Goal: Transaction & Acquisition: Purchase product/service

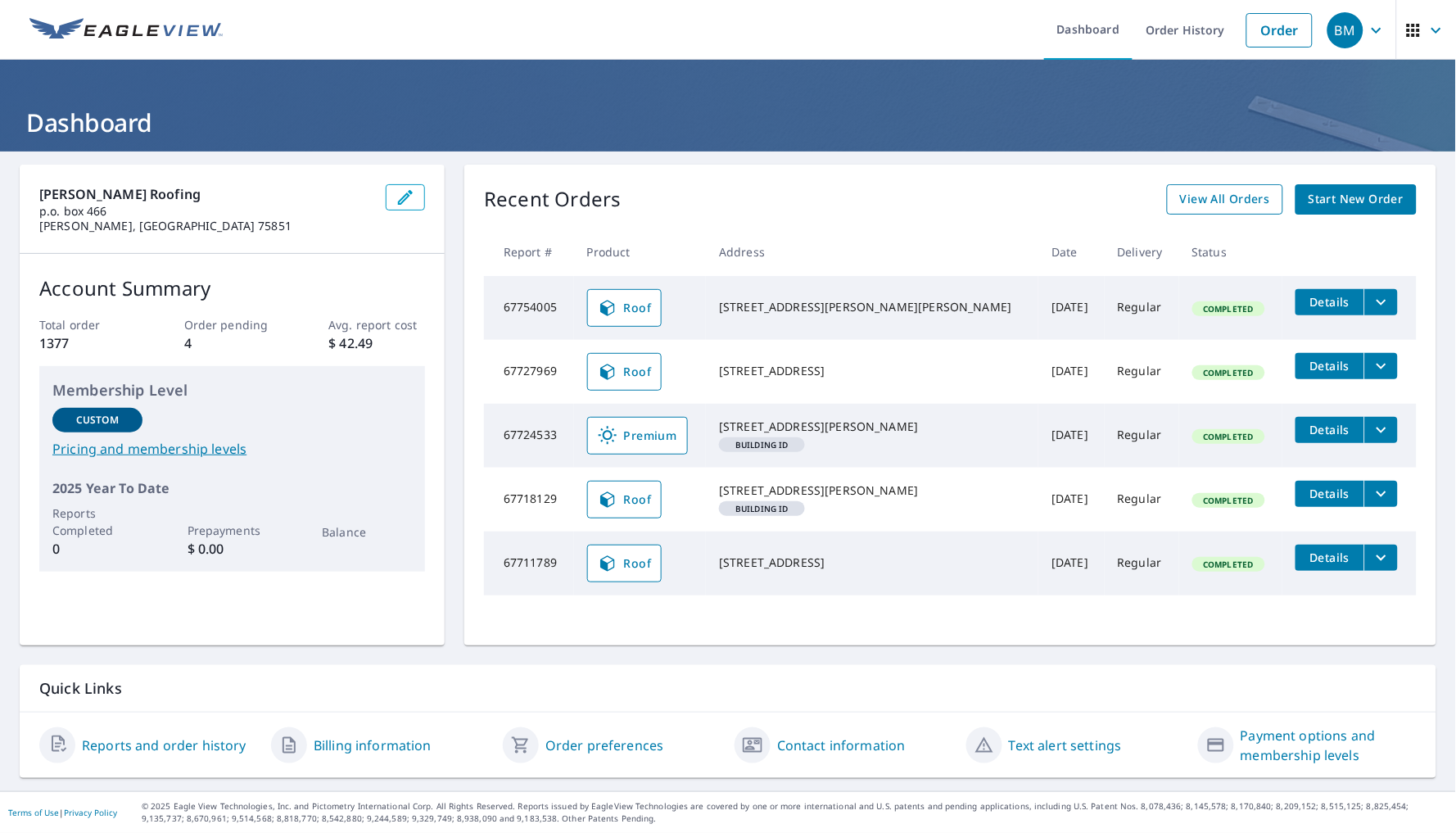
click at [1231, 200] on span "View All Orders" at bounding box center [1225, 200] width 90 height 21
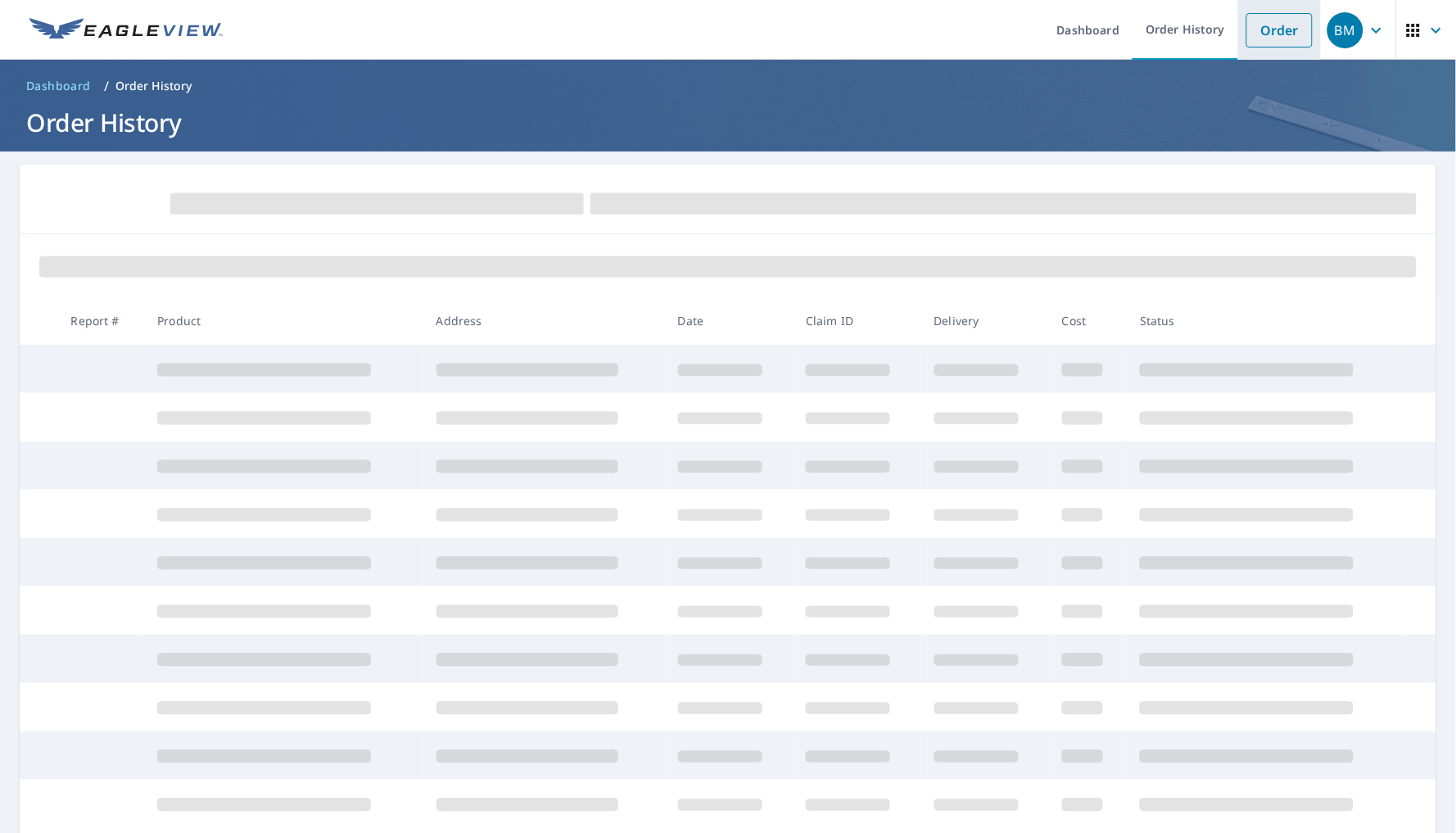
click at [1263, 9] on li "Order" at bounding box center [1279, 29] width 82 height 60
click at [1263, 31] on link "Order" at bounding box center [1280, 30] width 66 height 34
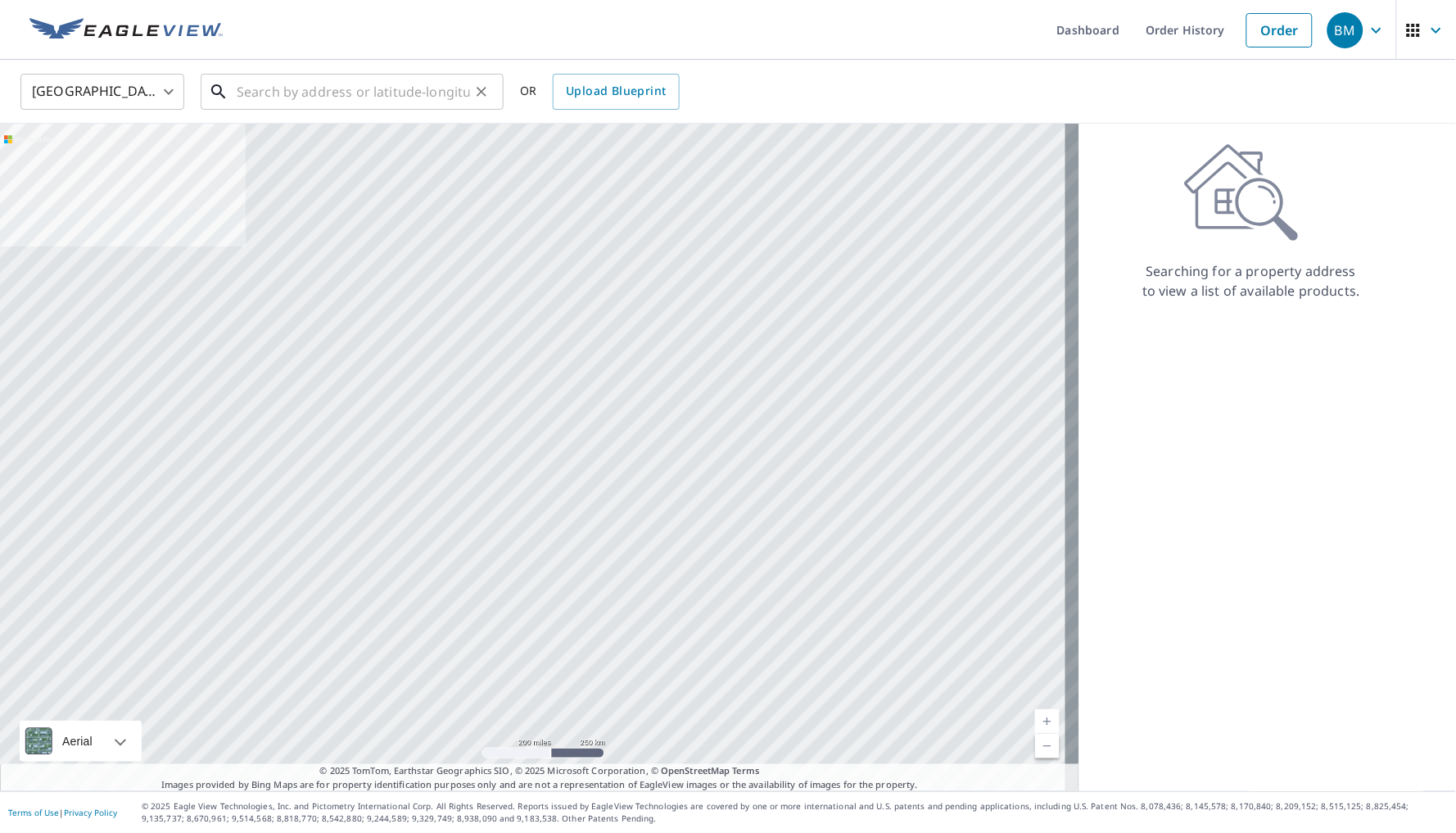
click at [397, 95] on input "text" at bounding box center [353, 92] width 233 height 45
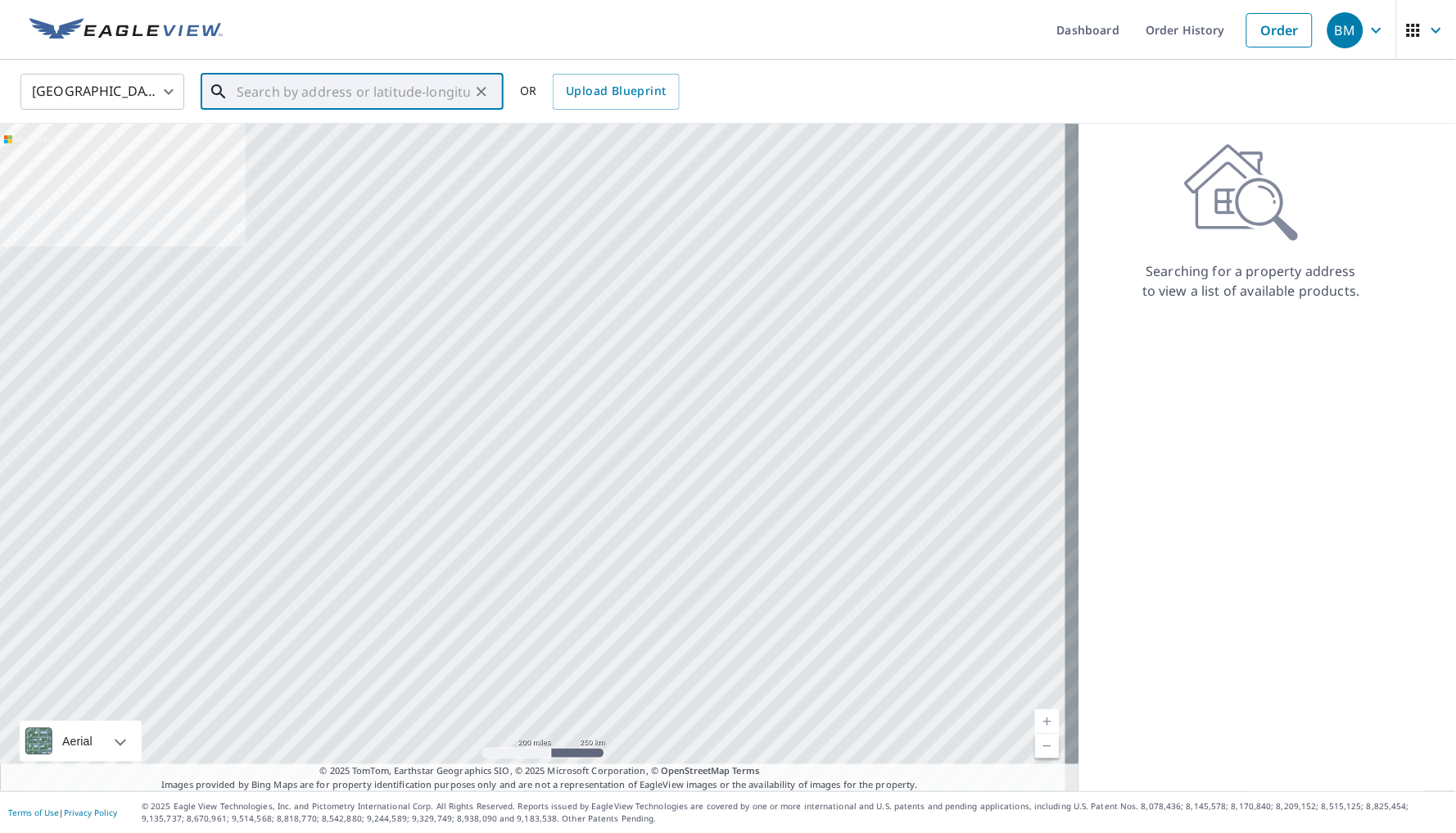
paste input "[STREET_ADDRESS][PERSON_NAME]"
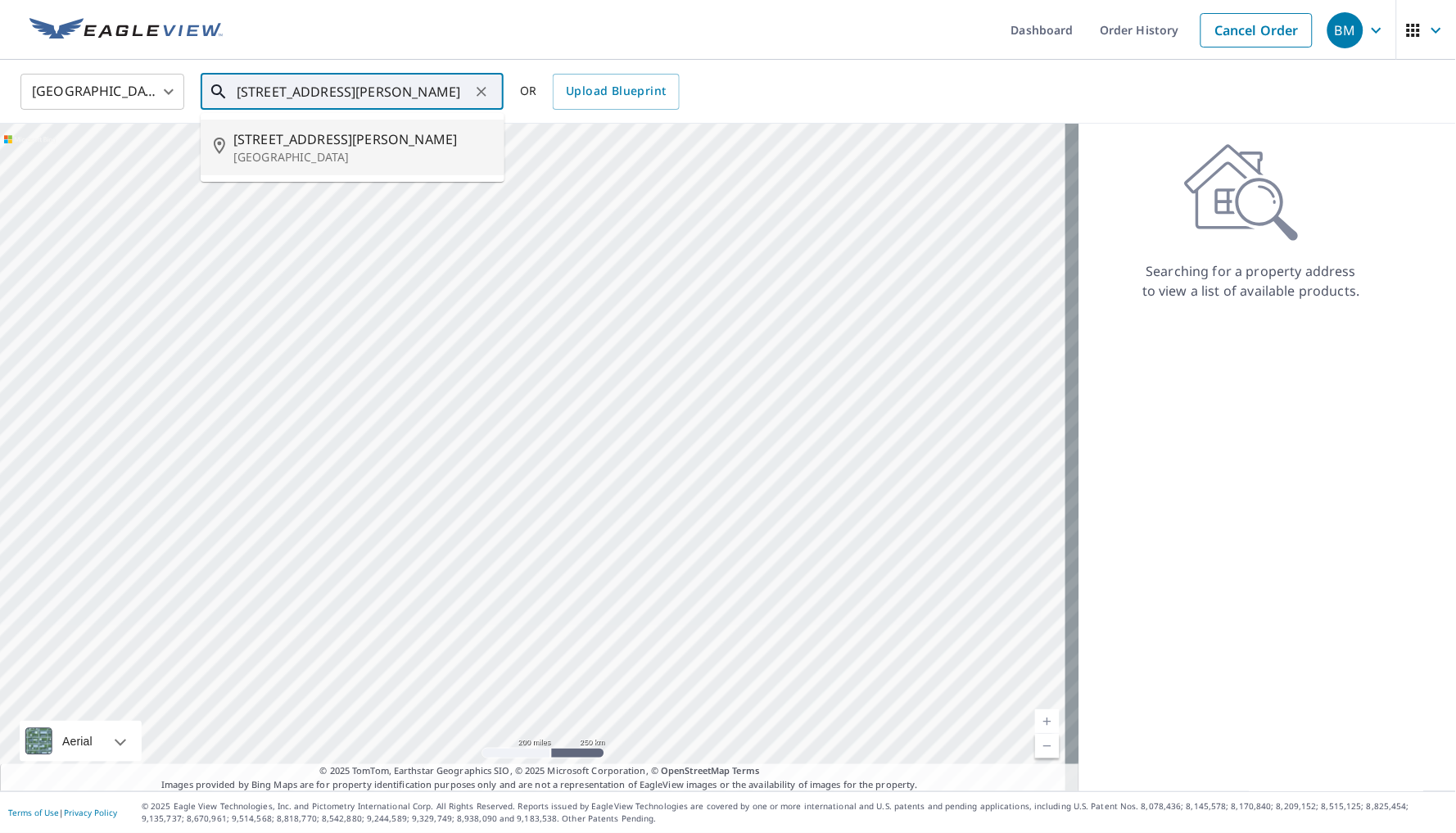
click at [384, 151] on p "[GEOGRAPHIC_DATA]" at bounding box center [362, 156] width 258 height 16
type input "[STREET_ADDRESS][PERSON_NAME]"
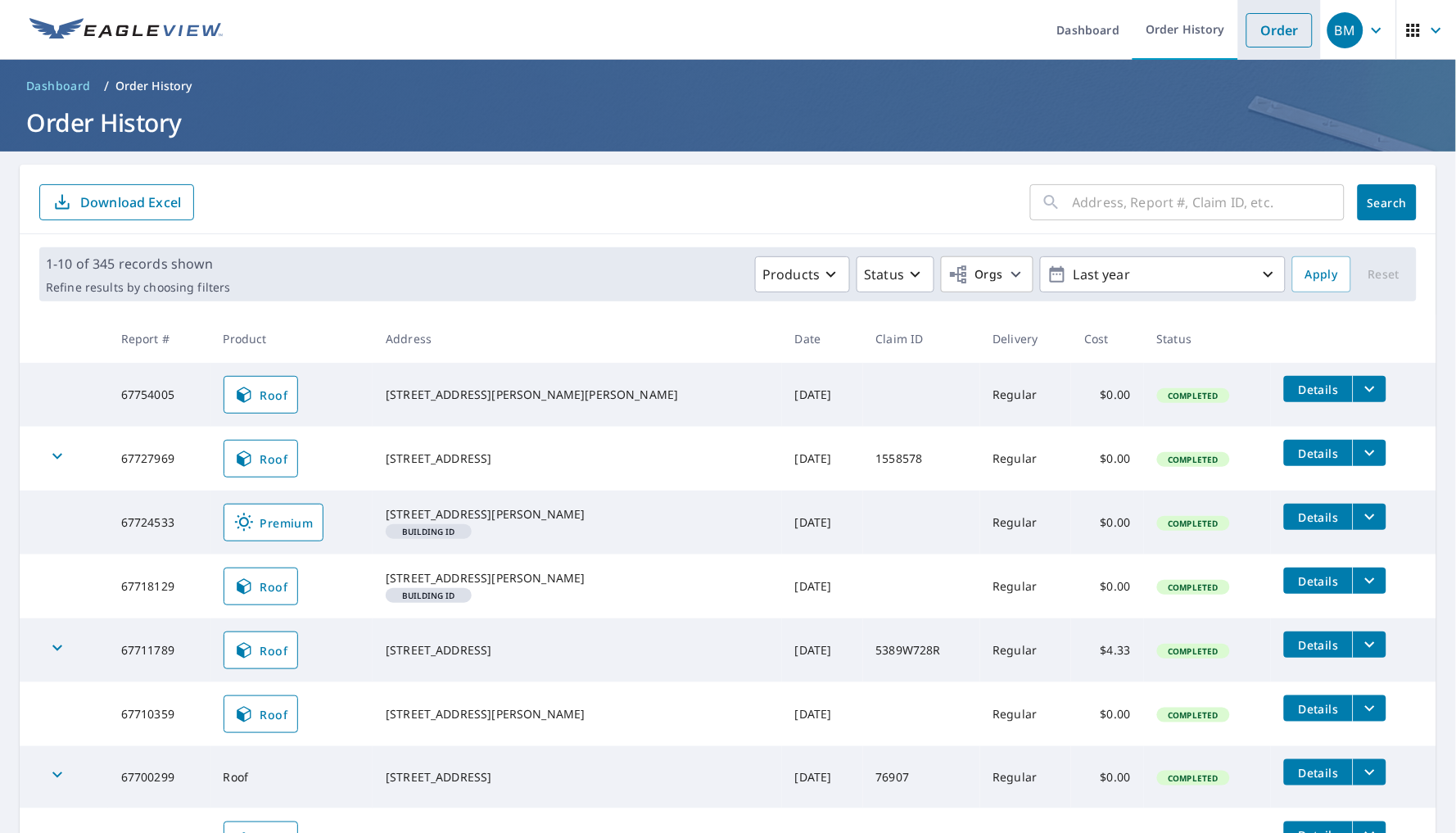
click at [1247, 39] on link "Order" at bounding box center [1280, 30] width 66 height 34
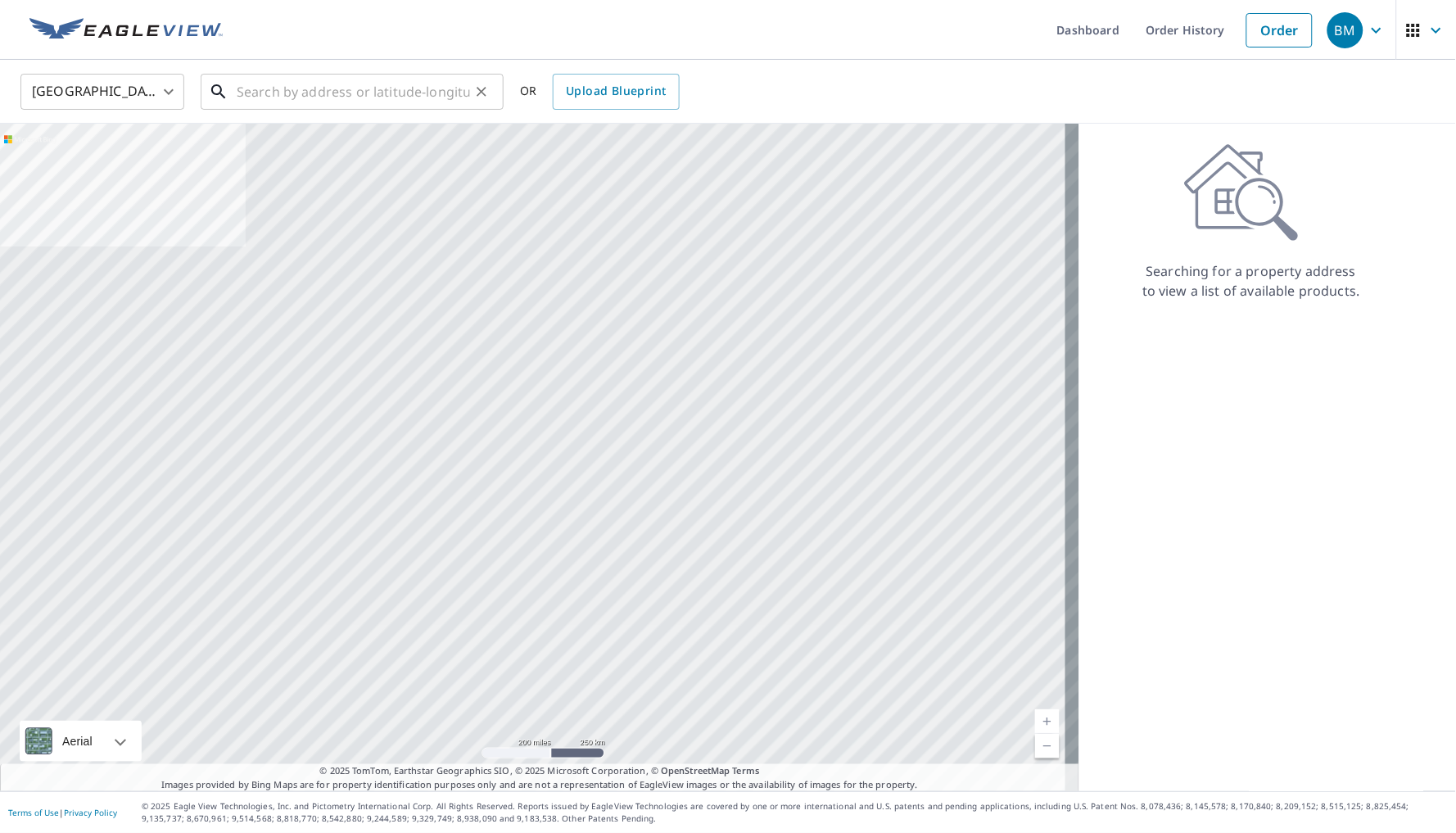
click at [330, 94] on input "text" at bounding box center [353, 92] width 233 height 45
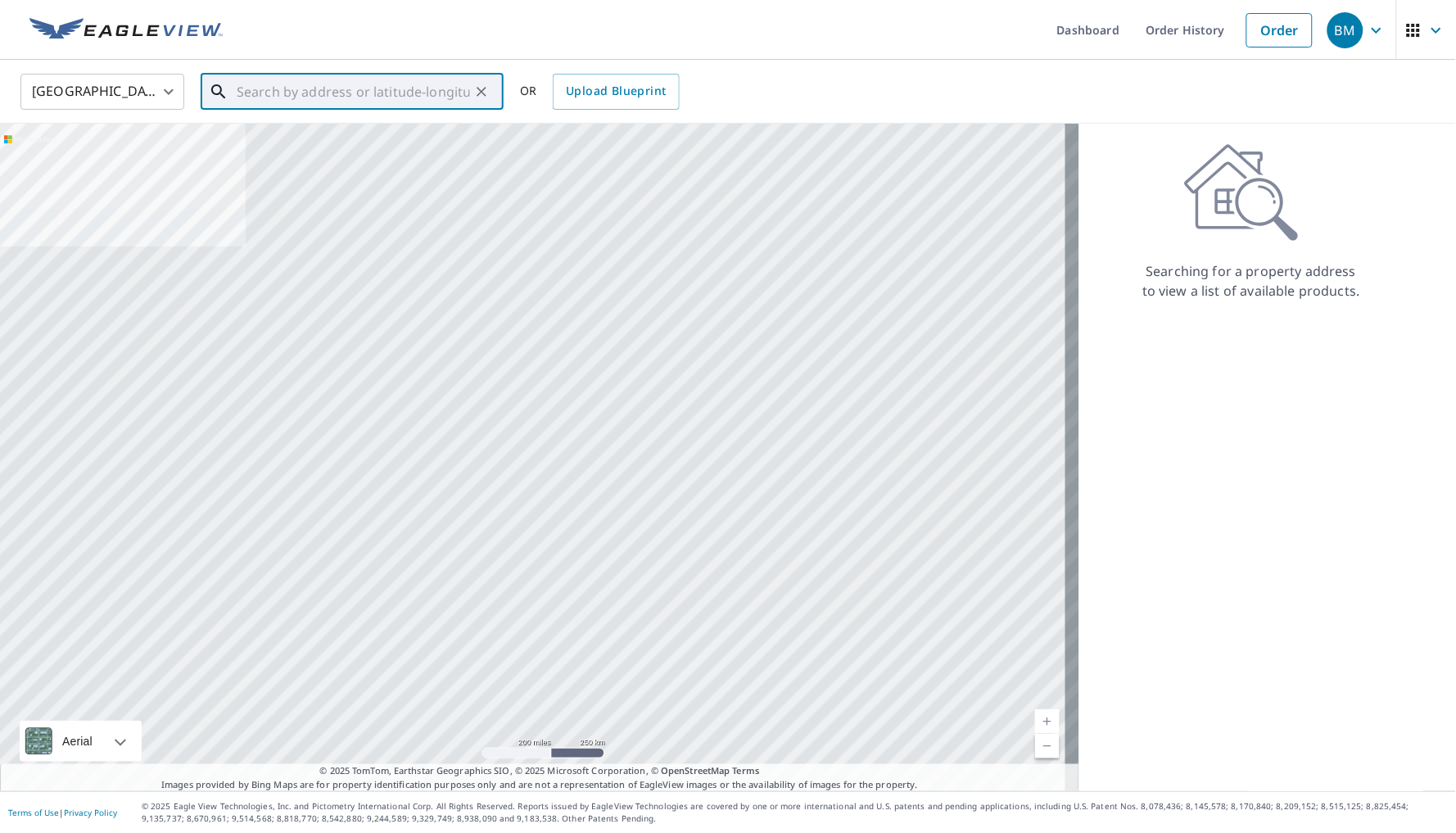
paste input "[STREET_ADDRESS][PERSON_NAME]"
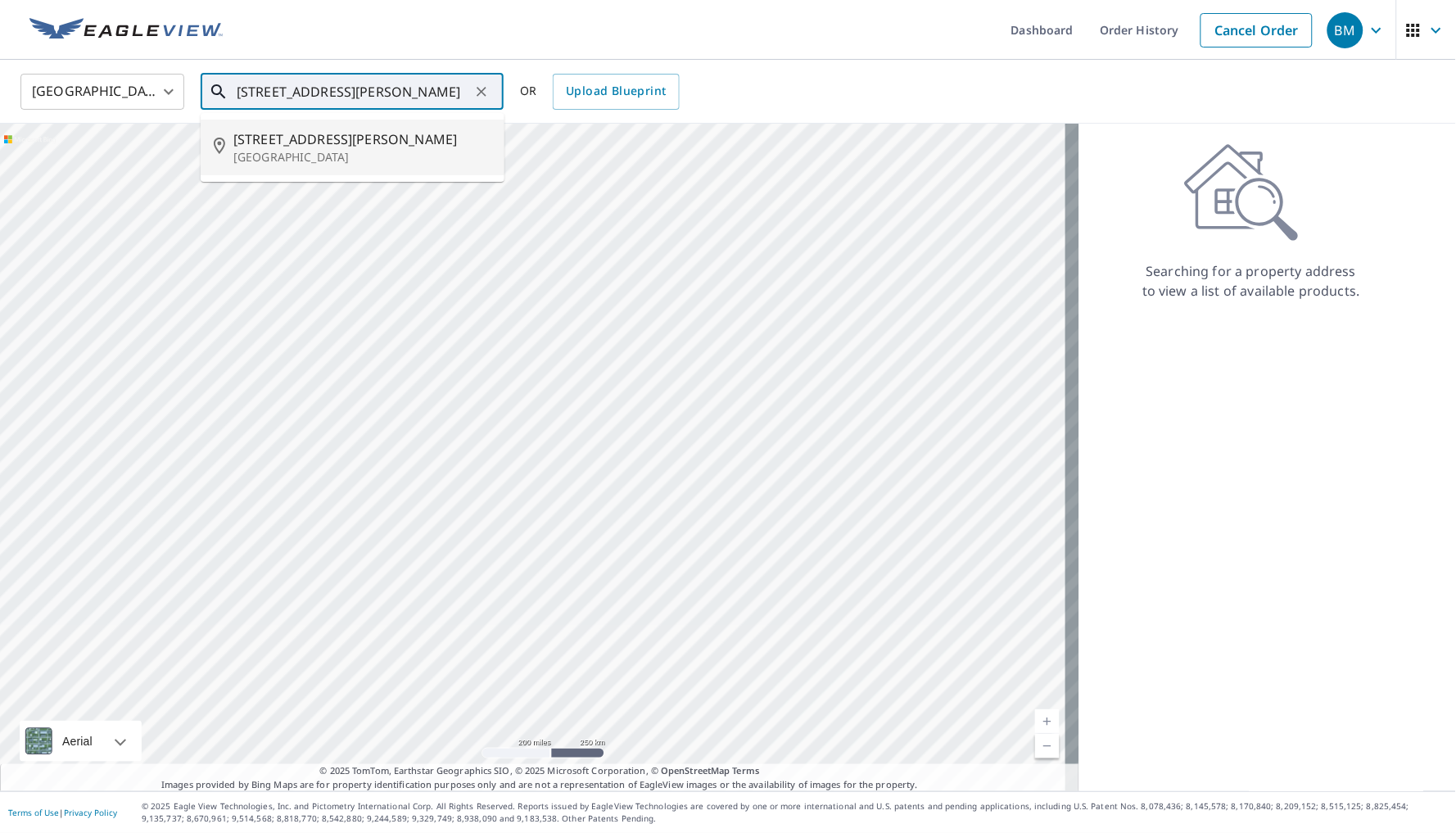
click at [389, 141] on span "[STREET_ADDRESS][PERSON_NAME]" at bounding box center [362, 139] width 258 height 20
type input "[STREET_ADDRESS][PERSON_NAME]"
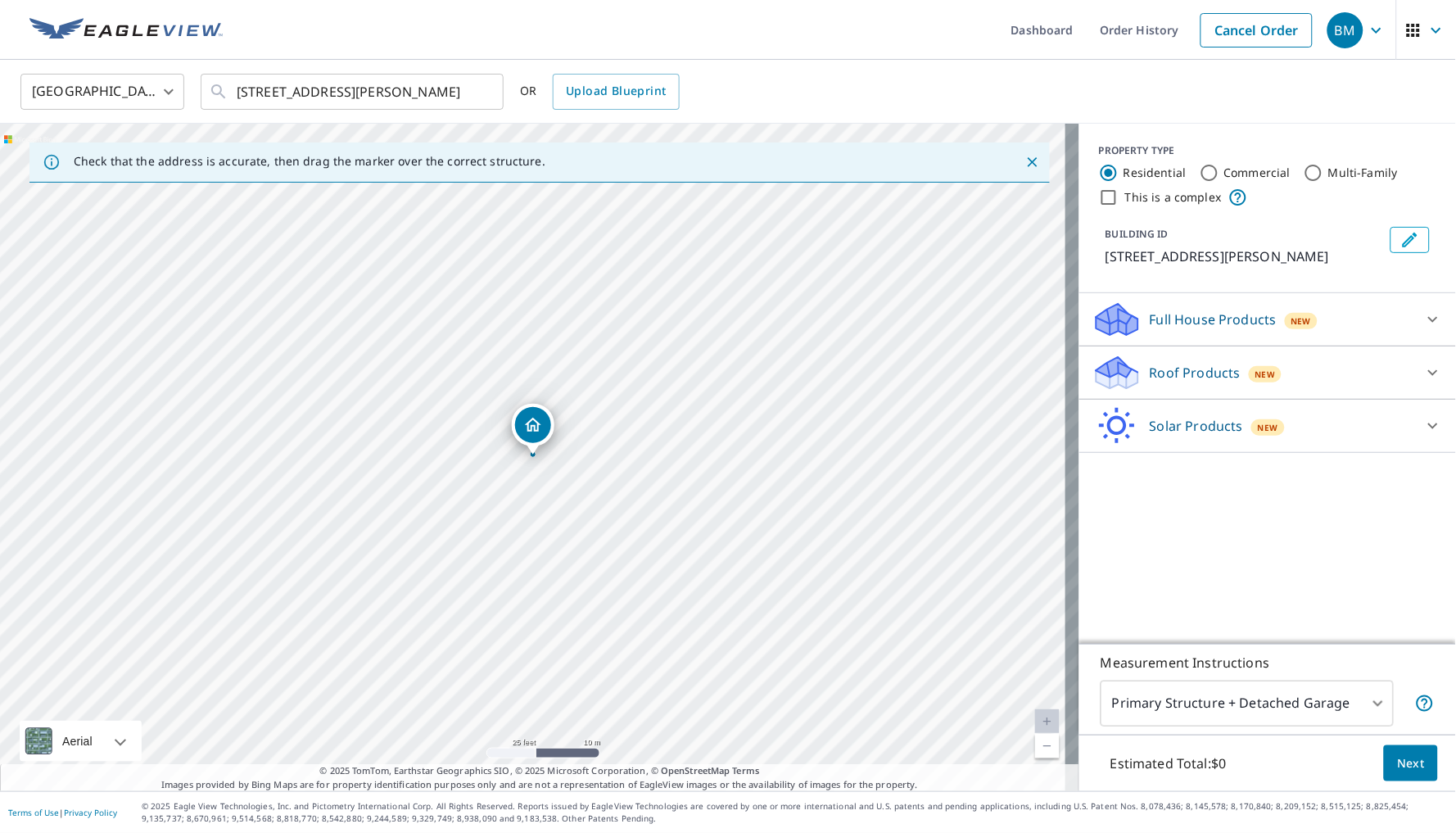
click at [1327, 383] on div "Roof Products New" at bounding box center [1252, 372] width 321 height 39
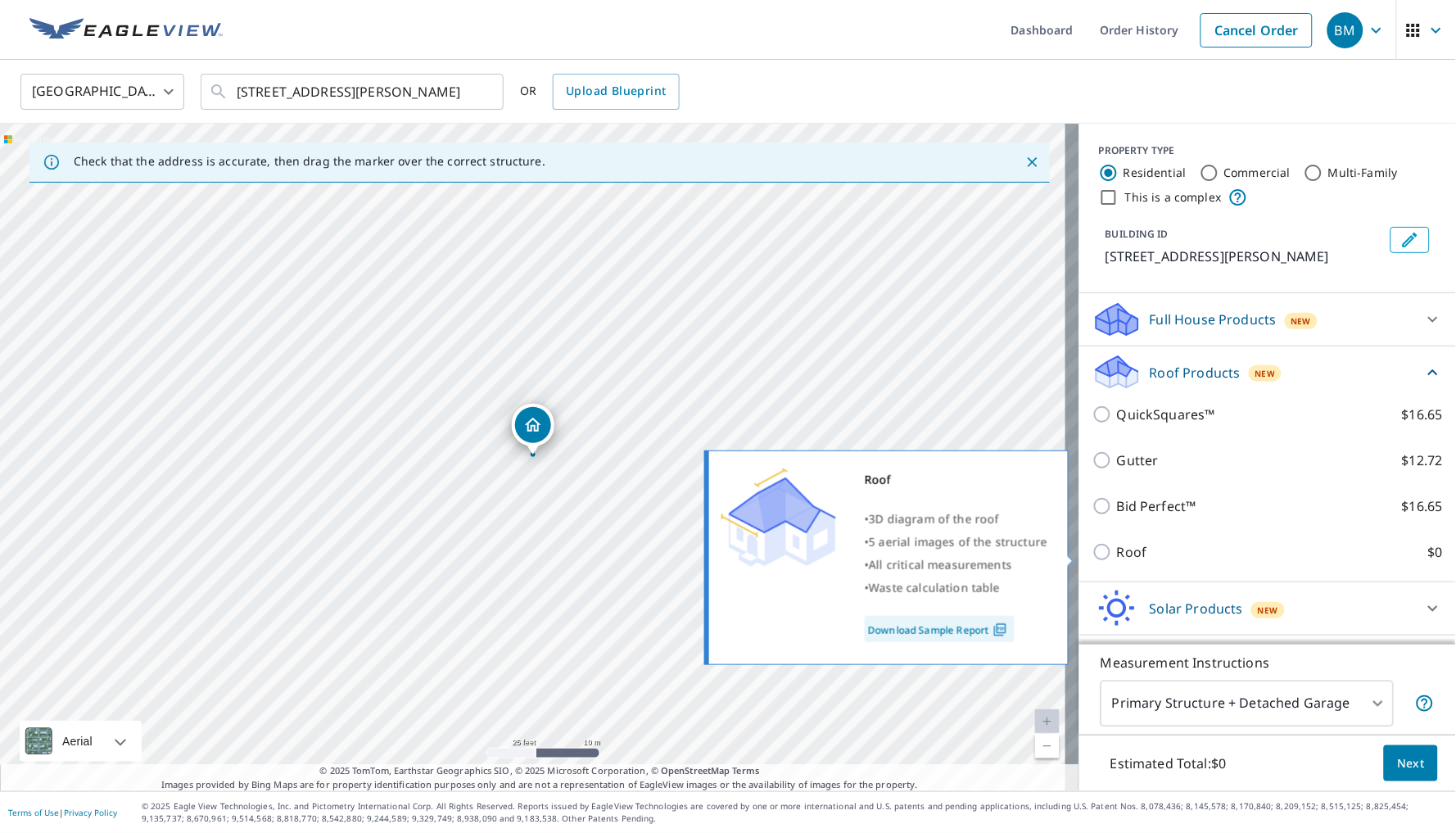
click at [1210, 552] on label "Roof $0" at bounding box center [1280, 552] width 326 height 20
click at [1117, 552] on input "Roof $0" at bounding box center [1105, 552] width 25 height 20
checkbox input "true"
type input "3"
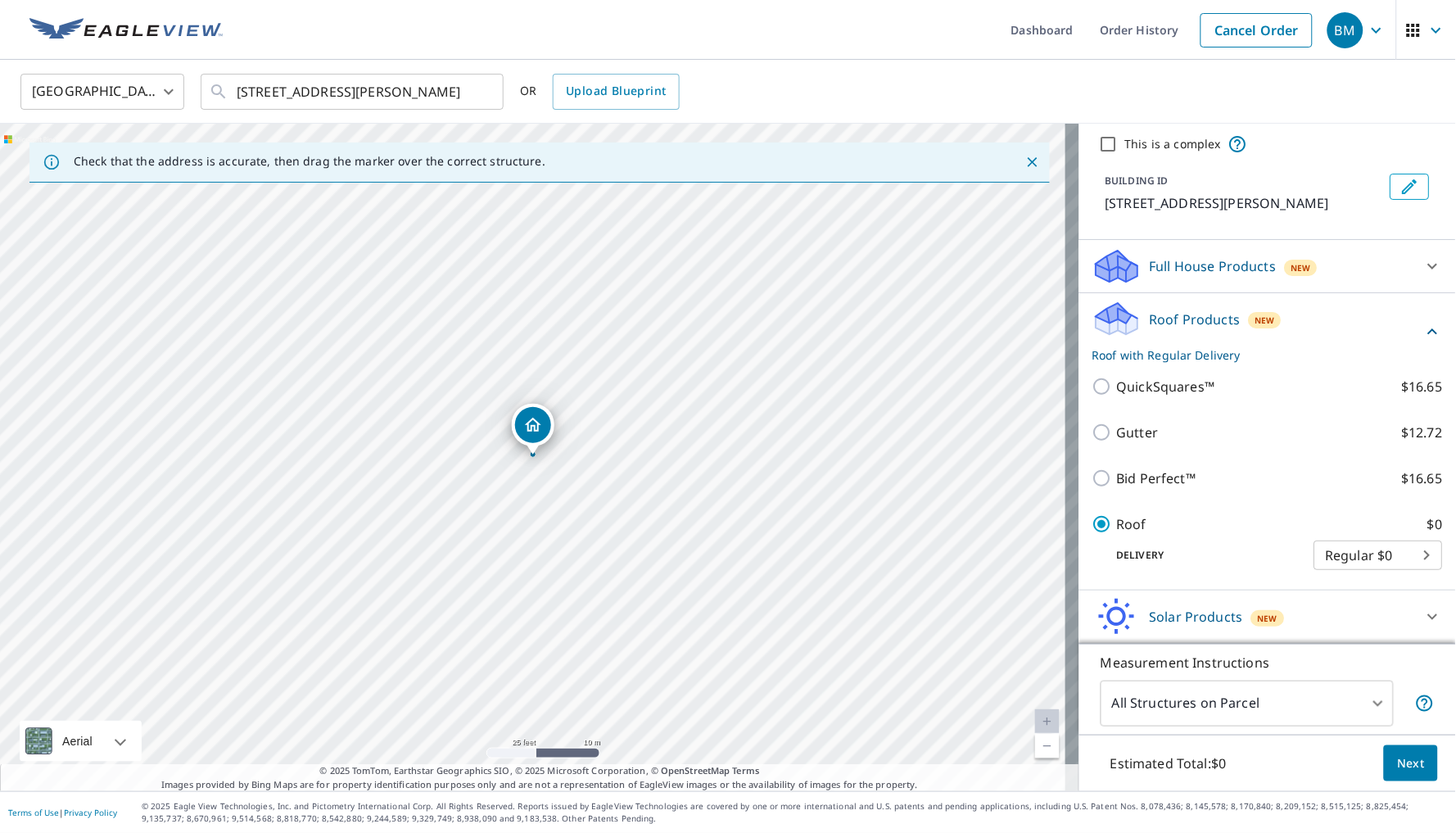
scroll to position [31, 0]
click at [1397, 763] on span "Next" at bounding box center [1411, 764] width 27 height 21
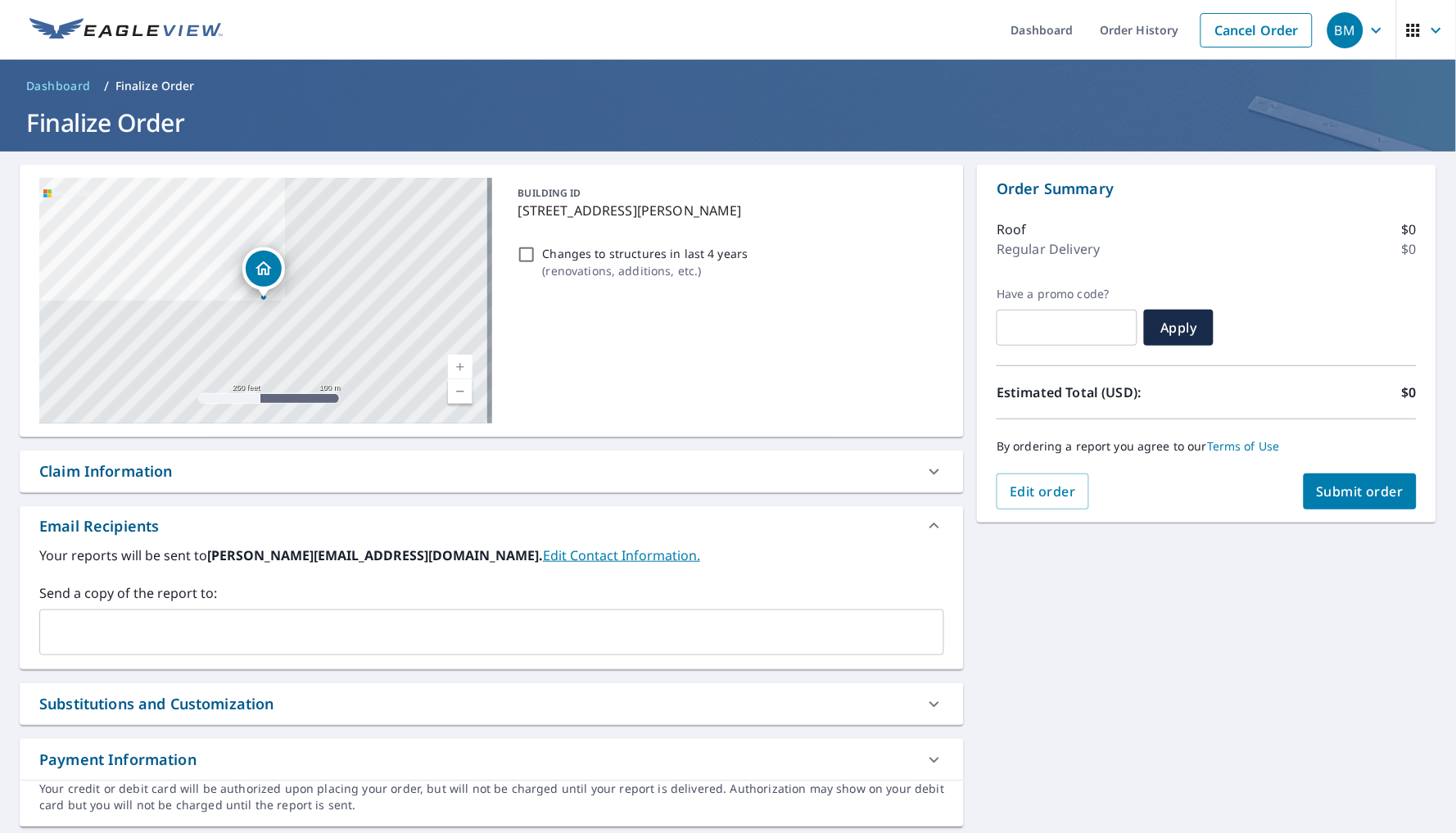
click at [309, 634] on input "text" at bounding box center [479, 632] width 866 height 31
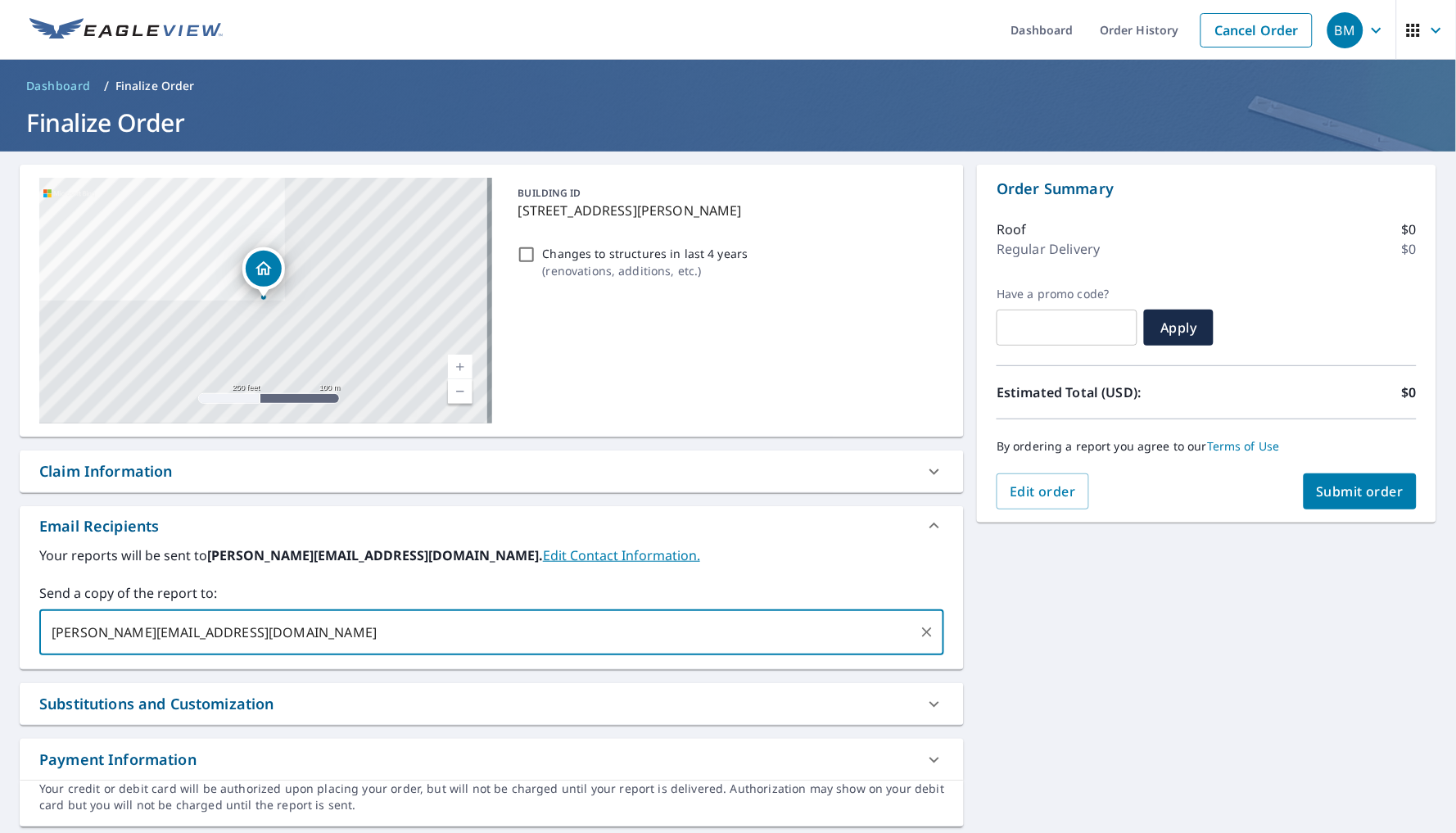
type input "[PERSON_NAME][EMAIL_ADDRESS][DOMAIN_NAME]"
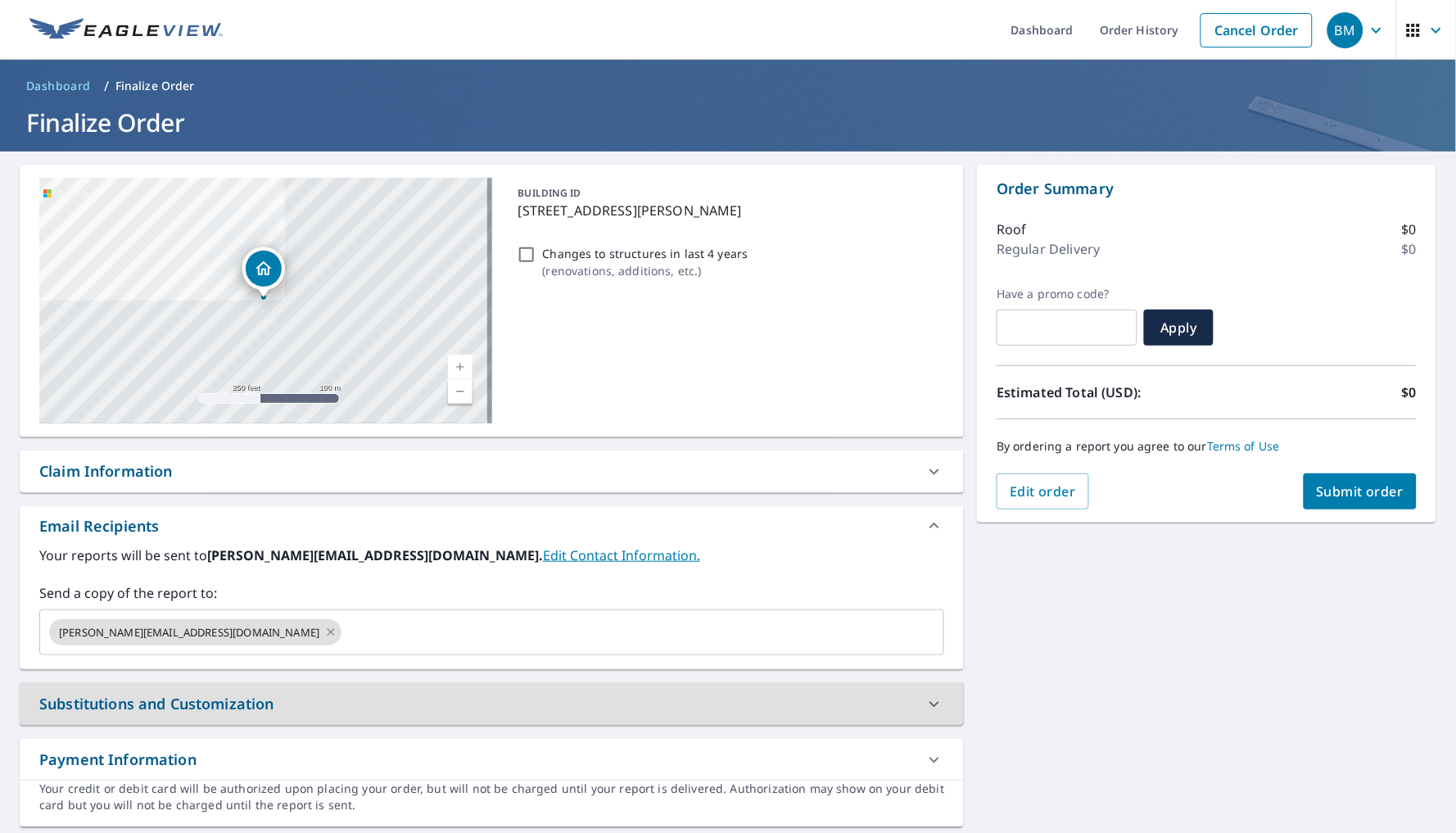
click at [1360, 478] on button "Submit order" at bounding box center [1360, 492] width 114 height 36
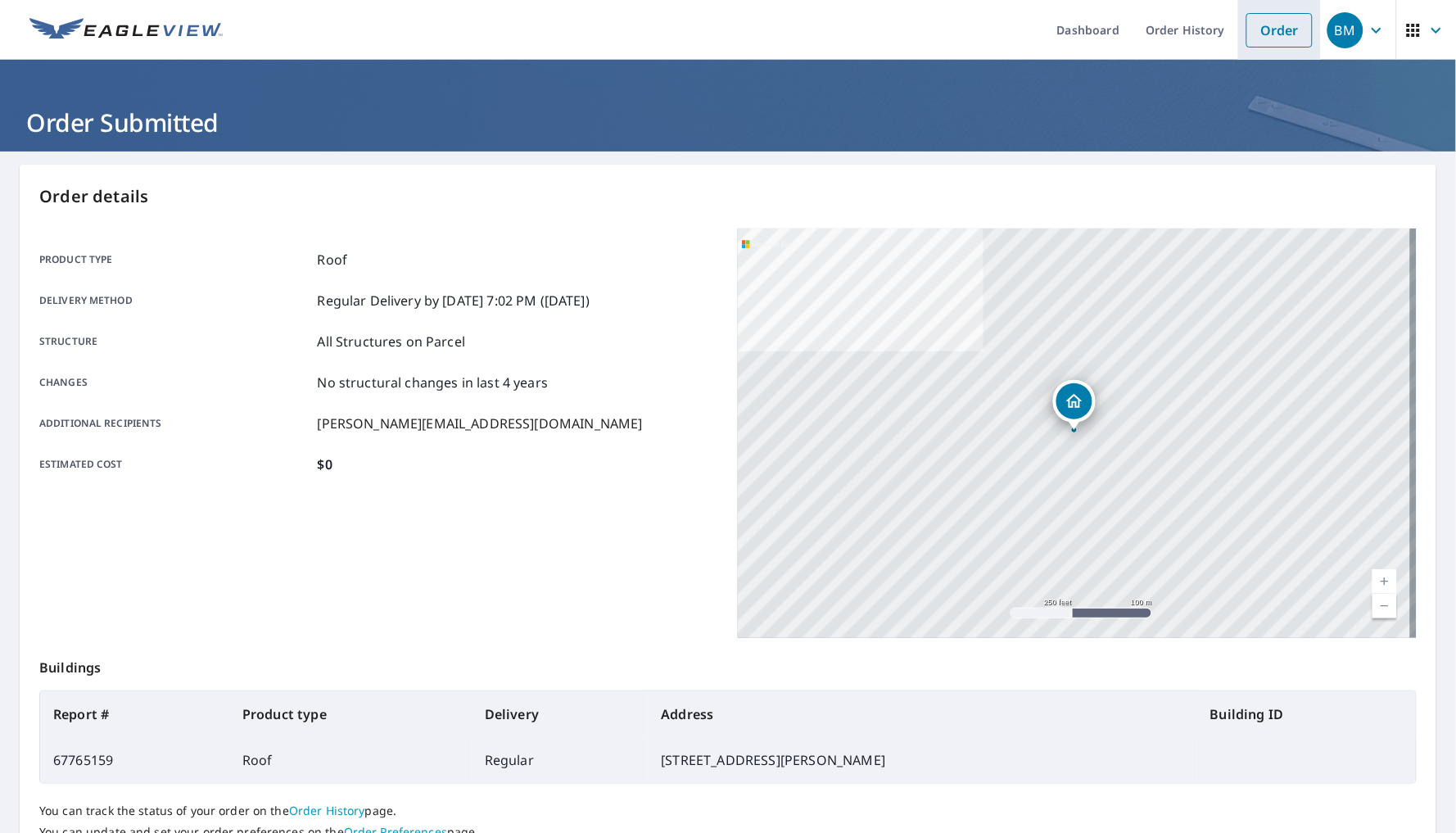
click at [1247, 25] on link "Order" at bounding box center [1280, 30] width 66 height 34
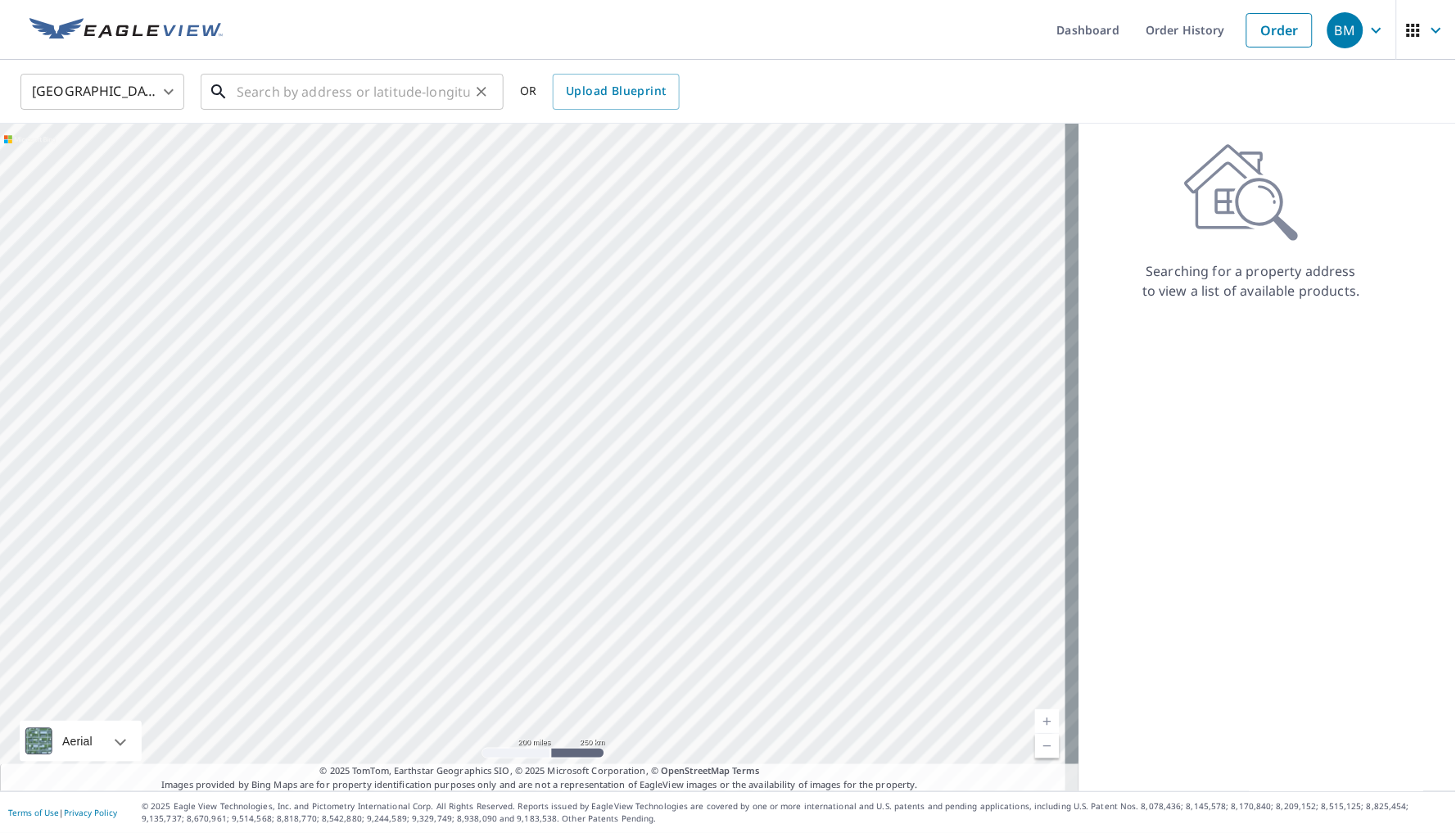
click at [345, 105] on input "text" at bounding box center [353, 92] width 233 height 45
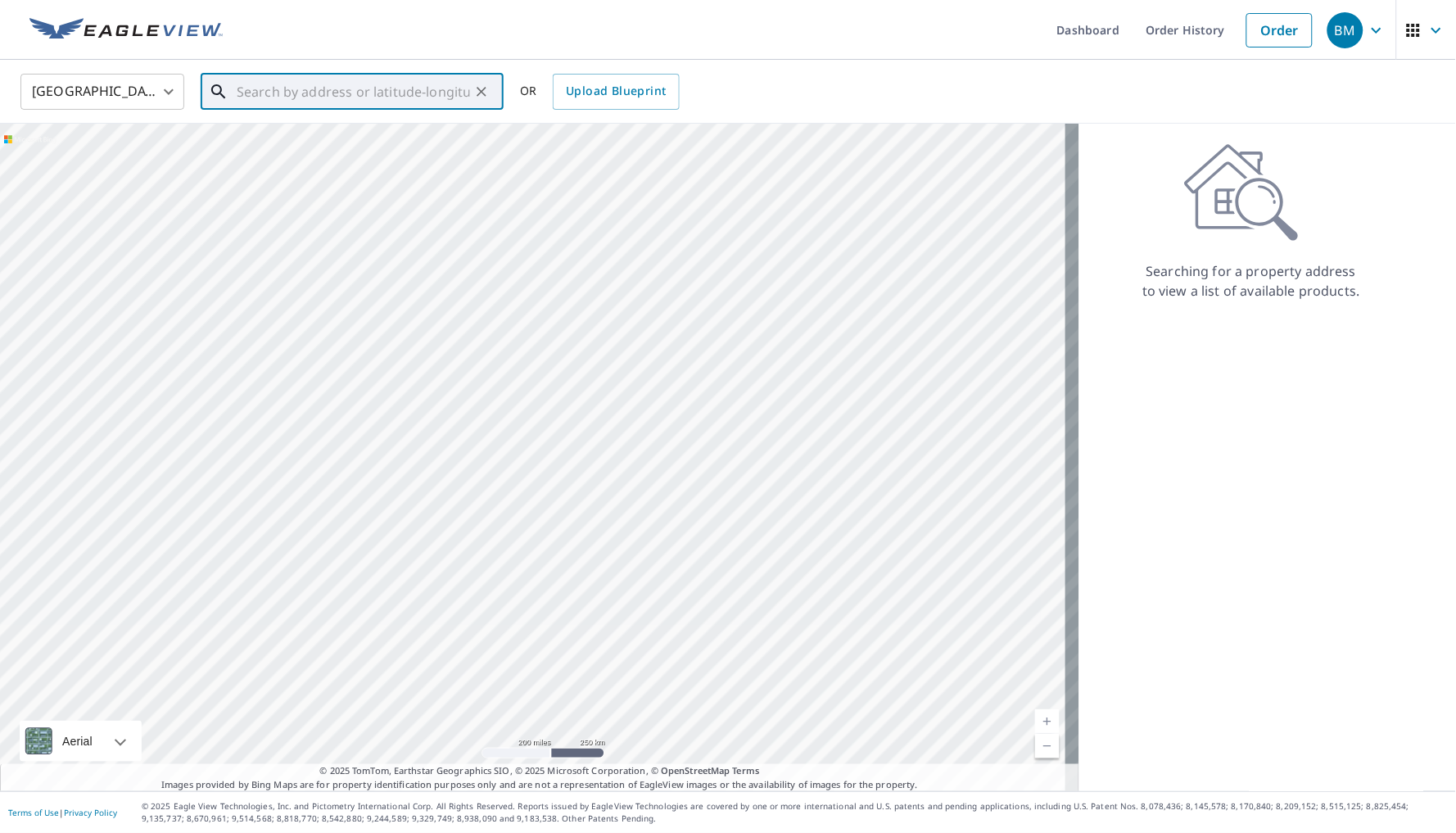
paste input "[STREET_ADDRESS]"
click at [413, 149] on p "[GEOGRAPHIC_DATA]" at bounding box center [362, 156] width 258 height 16
type input "[STREET_ADDRESS][PERSON_NAME]"
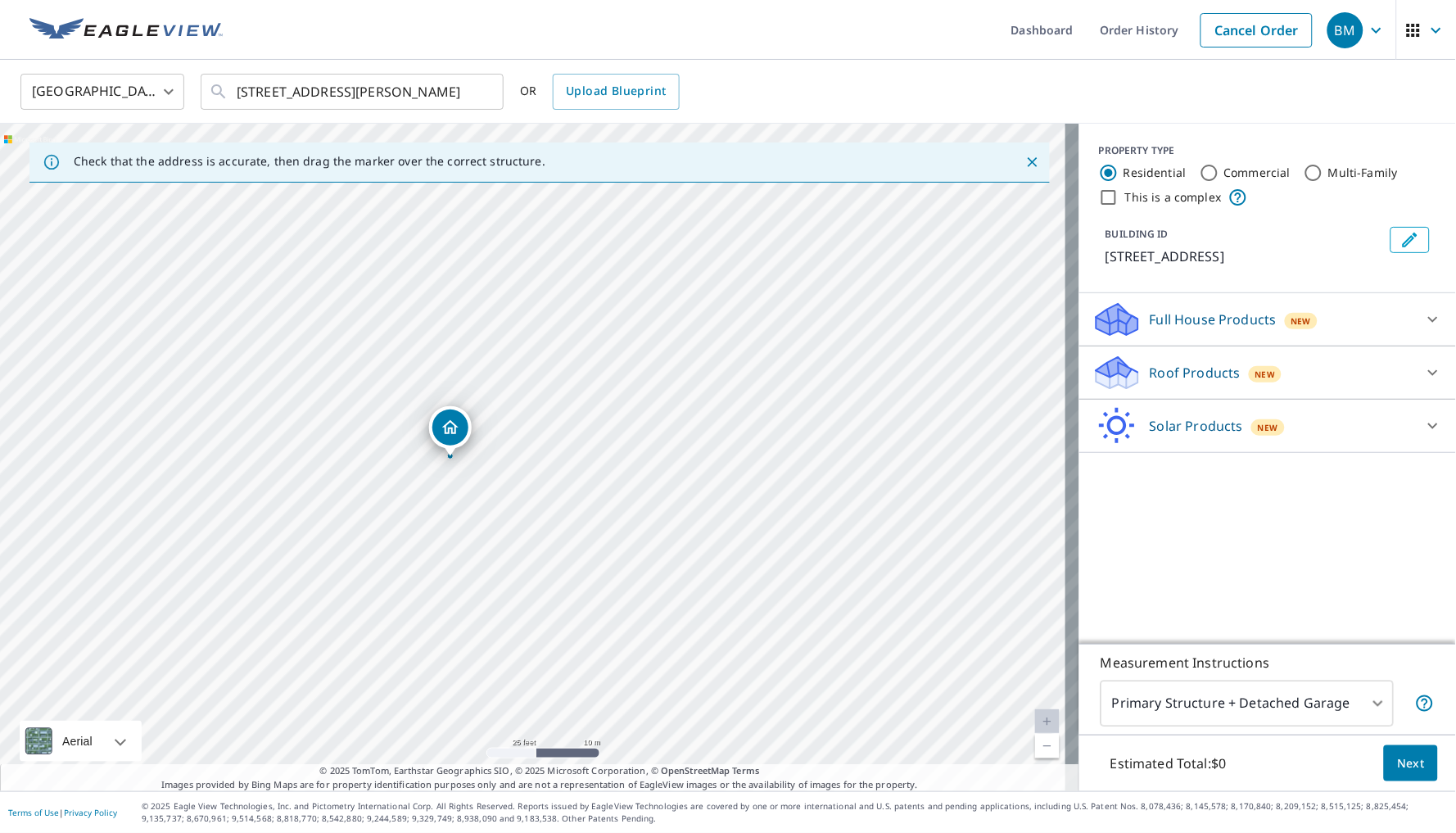
click at [1375, 384] on div "Roof Products New" at bounding box center [1252, 372] width 321 height 39
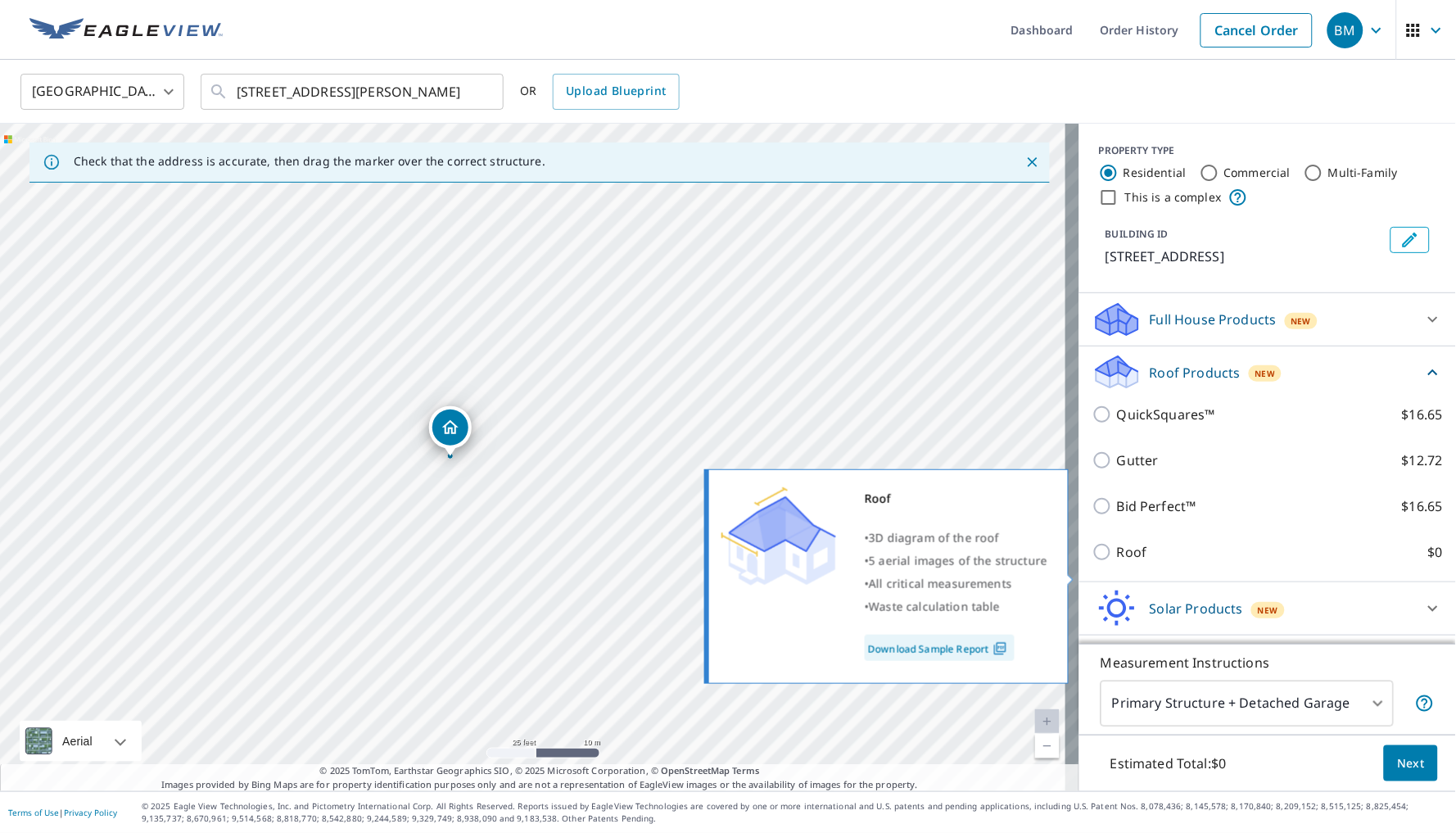
click at [1136, 562] on label "Roof $0" at bounding box center [1280, 552] width 326 height 20
click at [1117, 562] on input "Roof $0" at bounding box center [1105, 552] width 25 height 20
checkbox input "true"
type input "3"
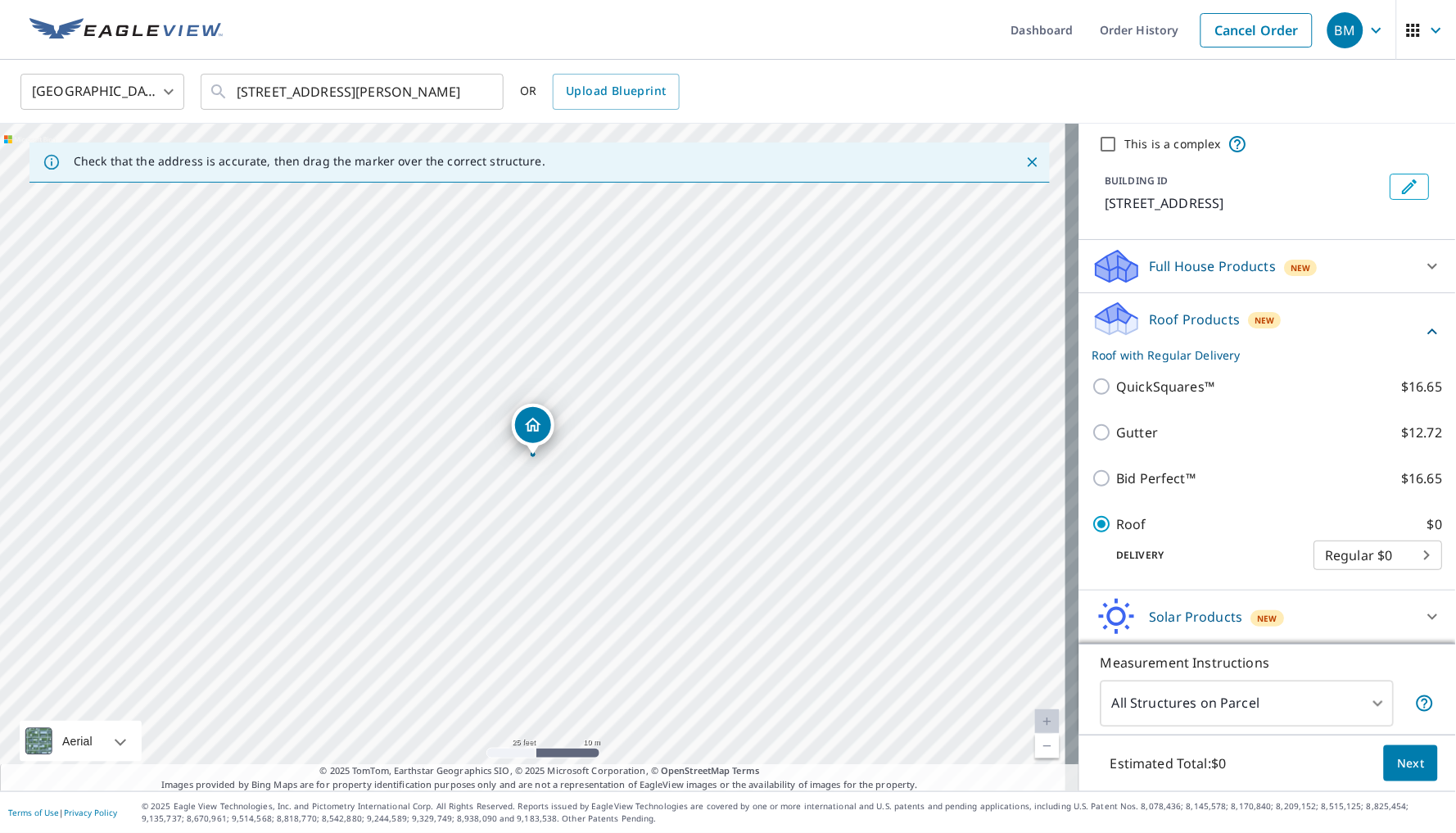
scroll to position [31, 0]
click at [1401, 771] on span "Next" at bounding box center [1411, 764] width 27 height 21
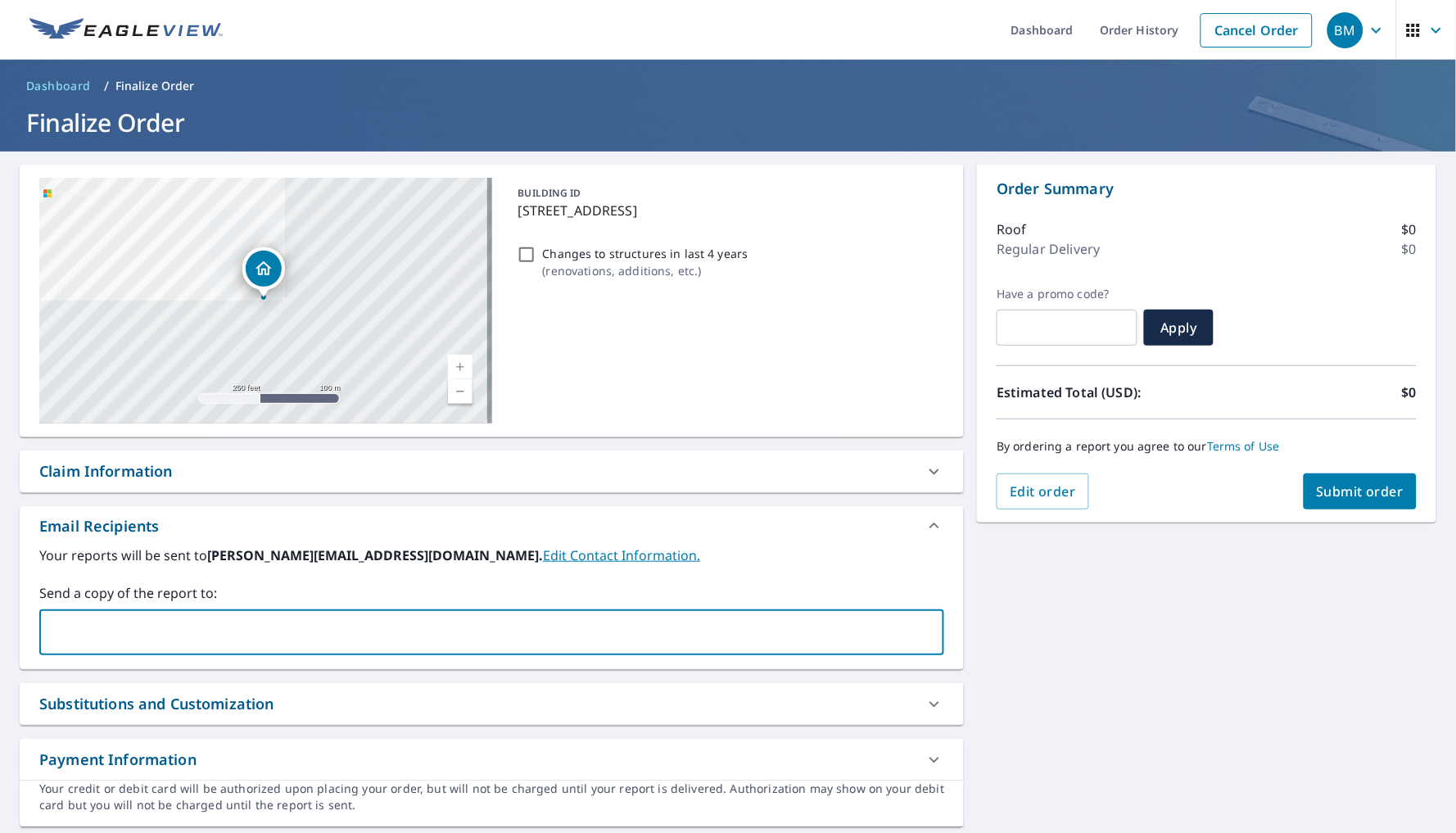
click at [411, 630] on input "text" at bounding box center [479, 632] width 866 height 31
type input "[PERSON_NAME][EMAIL_ADDRESS][DOMAIN_NAME]"
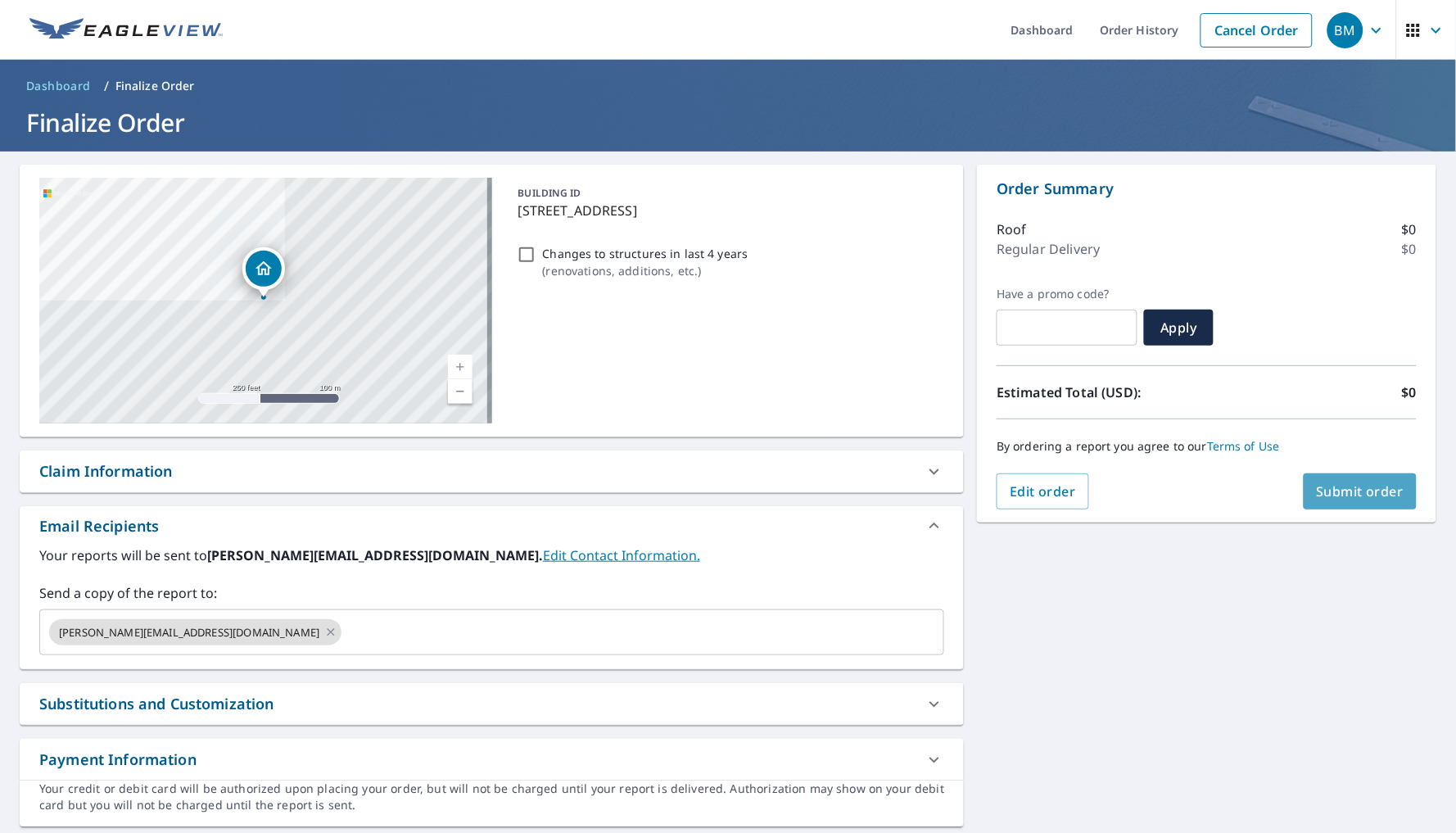
click at [1340, 498] on button "Submit order" at bounding box center [1360, 492] width 114 height 36
